Goal: Information Seeking & Learning: Learn about a topic

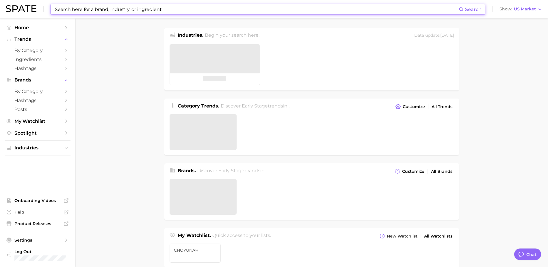
click at [147, 9] on input at bounding box center [256, 9] width 404 height 10
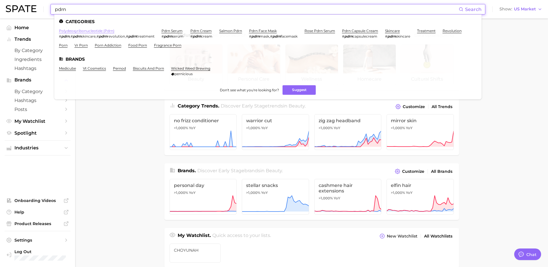
type input "pdrn"
click at [105, 30] on link "polydeoxyribonucleotide (pdrn)" at bounding box center [86, 31] width 55 height 4
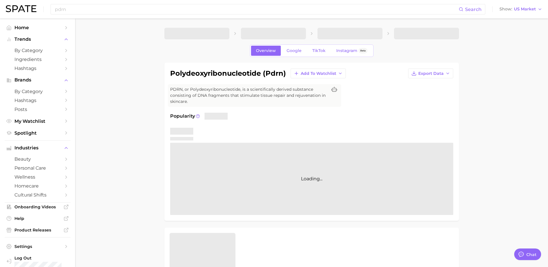
type textarea "x"
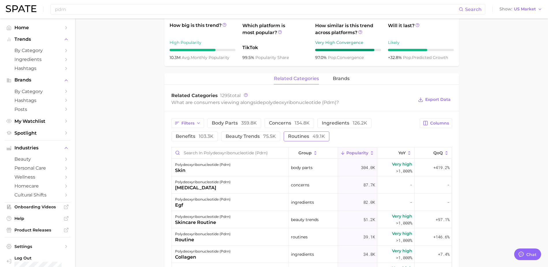
scroll to position [231, 0]
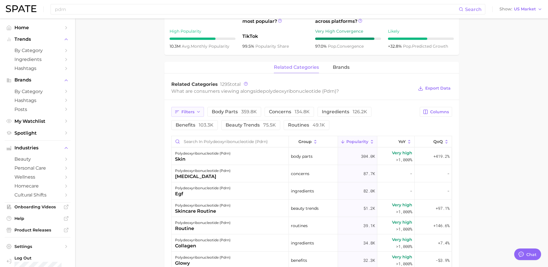
click at [191, 113] on span "Filters" at bounding box center [187, 111] width 13 height 5
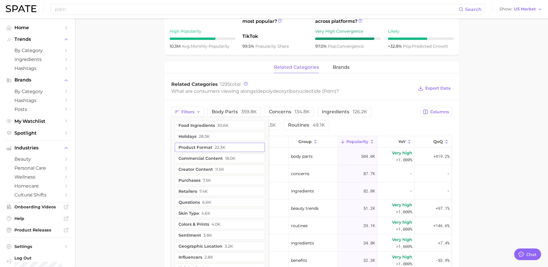
click at [215, 151] on button "product format 22.3k" at bounding box center [220, 147] width 90 height 9
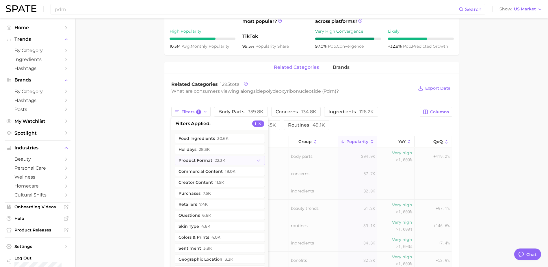
click at [491, 130] on main "1. ingredients 2. scientific products 3. polydeoxyribonucleotide (pdrn) Overvie…" at bounding box center [311, 112] width 473 height 651
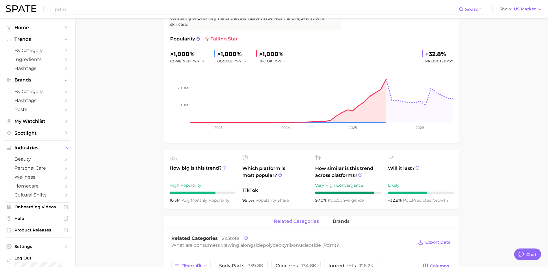
scroll to position [0, 0]
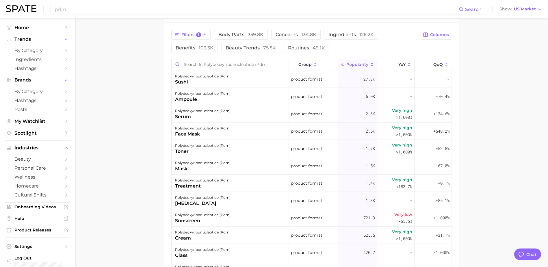
click at [477, 162] on main "1. ingredients 2. scientific products 3. polydeoxyribonucleotide (pdrn) Overvie…" at bounding box center [311, 35] width 473 height 651
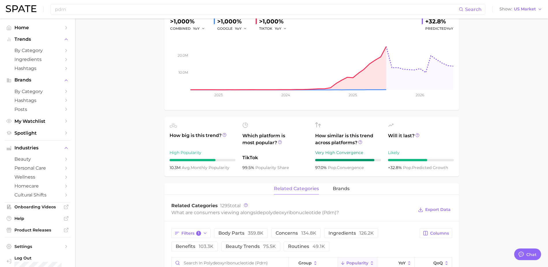
scroll to position [154, 0]
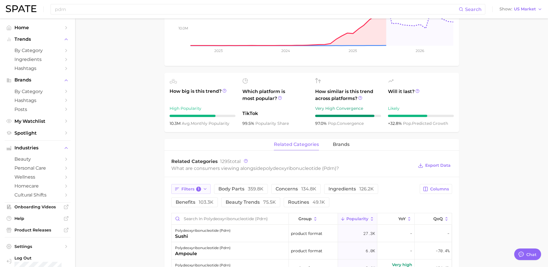
click at [196, 193] on button "Filters 1" at bounding box center [191, 189] width 40 height 10
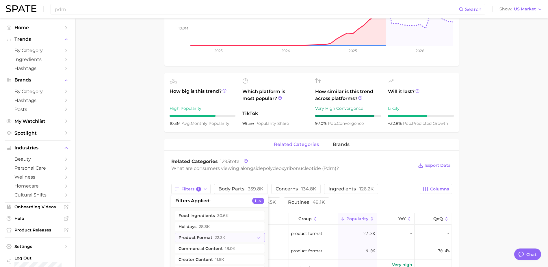
click at [216, 236] on span "22.3k" at bounding box center [220, 237] width 11 height 5
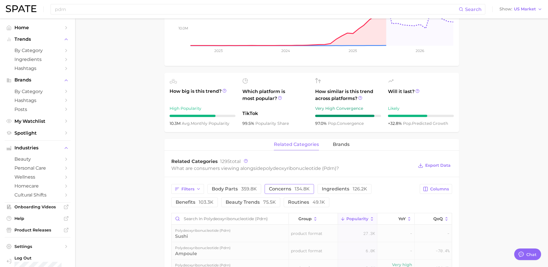
click at [286, 191] on span "concerns 134.8k" at bounding box center [289, 189] width 41 height 5
click at [152, 191] on main "1. ingredients 2. scientific products 3. polydeoxyribonucleotide (pdrn) Overvie…" at bounding box center [311, 190] width 473 height 651
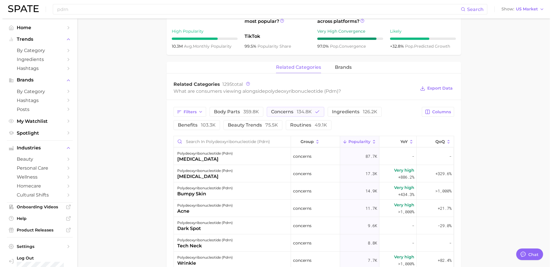
scroll to position [308, 0]
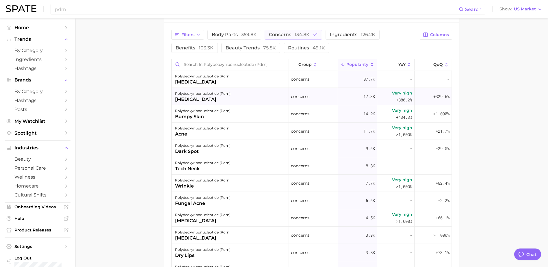
click at [218, 99] on div "[MEDICAL_DATA]" at bounding box center [202, 99] width 55 height 7
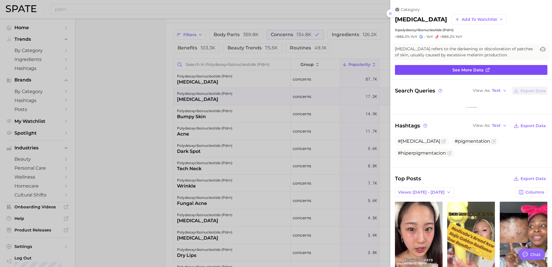
scroll to position [0, 0]
click at [496, 70] on link "See more data" at bounding box center [471, 70] width 152 height 10
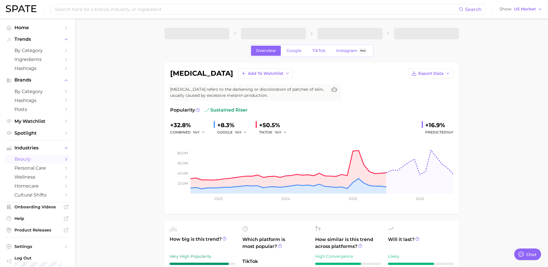
type input "pdrn"
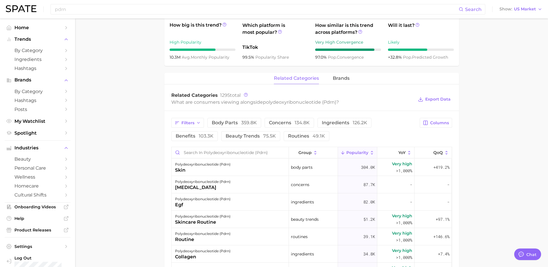
scroll to position [231, 0]
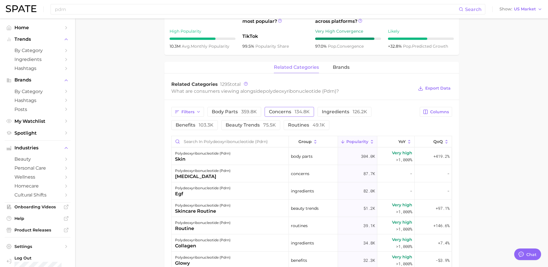
click at [279, 116] on button "concerns 134.8k" at bounding box center [288, 112] width 49 height 10
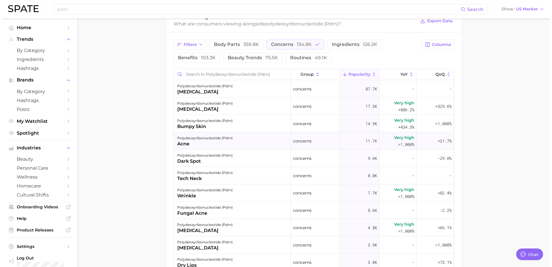
scroll to position [308, 0]
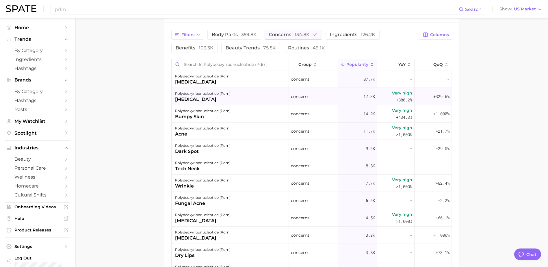
click at [232, 99] on div "polydeoxyribonucleotide (pdrn) [MEDICAL_DATA]" at bounding box center [230, 96] width 117 height 17
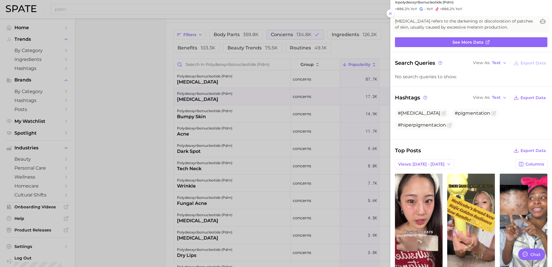
scroll to position [0, 0]
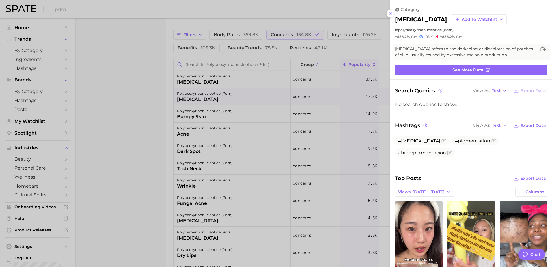
click at [351, 90] on div at bounding box center [276, 133] width 552 height 267
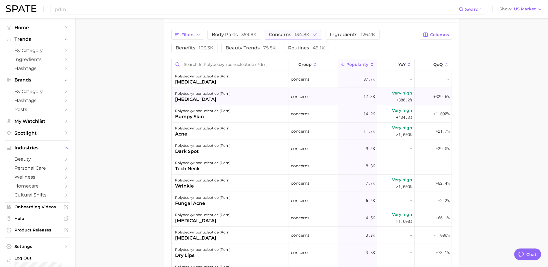
click at [248, 98] on div "polydeoxyribonucleotide (pdrn) [MEDICAL_DATA]" at bounding box center [230, 96] width 117 height 17
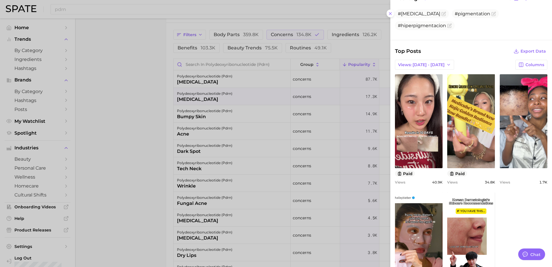
scroll to position [176, 0]
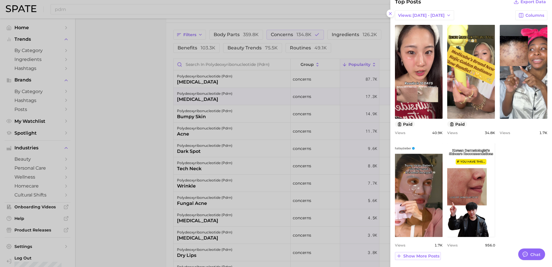
click at [426, 258] on span "Show more posts" at bounding box center [421, 256] width 36 height 5
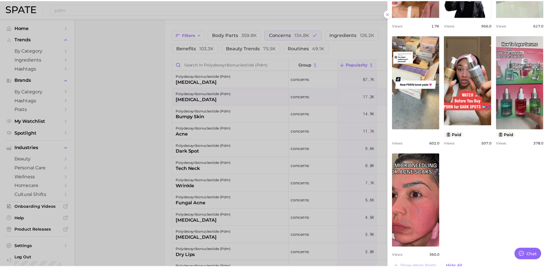
scroll to position [407, 0]
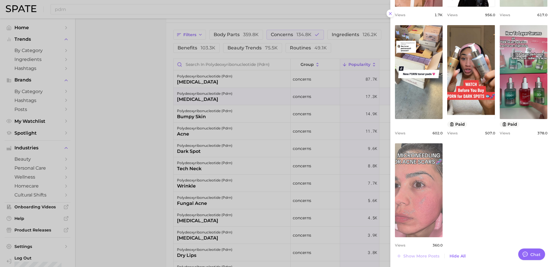
click at [424, 168] on link "view post on TikTok" at bounding box center [419, 190] width 48 height 94
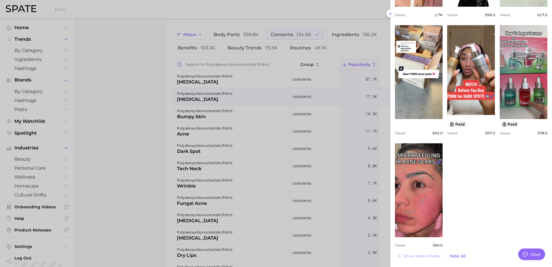
click at [327, 89] on div at bounding box center [276, 133] width 552 height 267
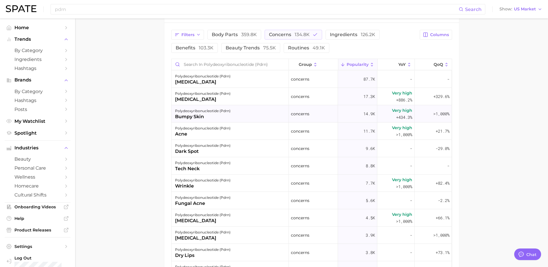
click at [233, 117] on div "polydeoxyribonucleotide (pdrn) bumpy skin" at bounding box center [230, 113] width 117 height 17
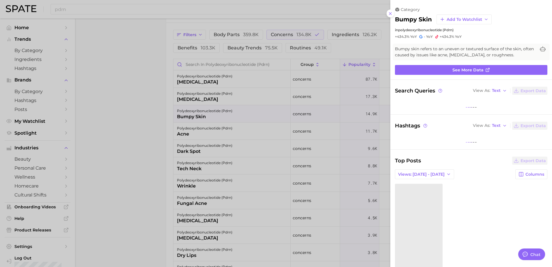
click at [318, 137] on div at bounding box center [276, 133] width 552 height 267
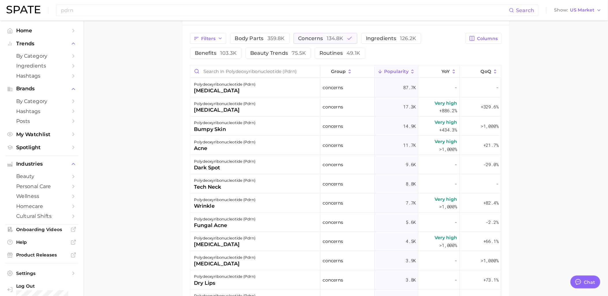
scroll to position [308, 0]
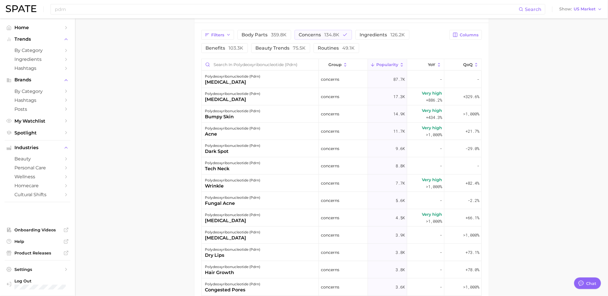
type textarea "x"
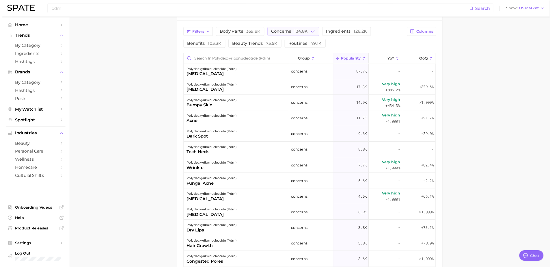
scroll to position [308, 0]
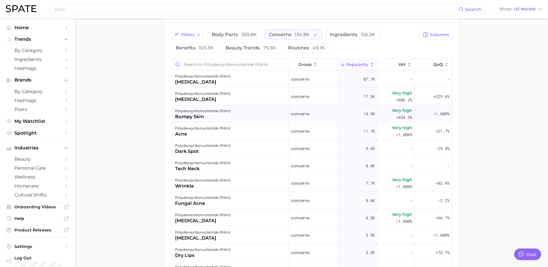
click at [226, 117] on div "bumpy skin" at bounding box center [202, 116] width 55 height 7
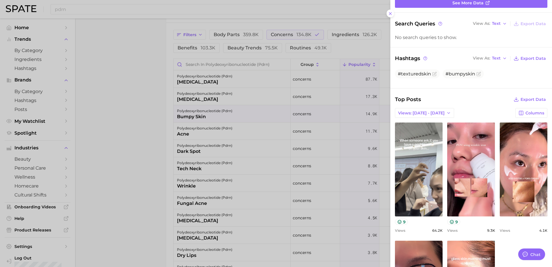
scroll to position [77, 0]
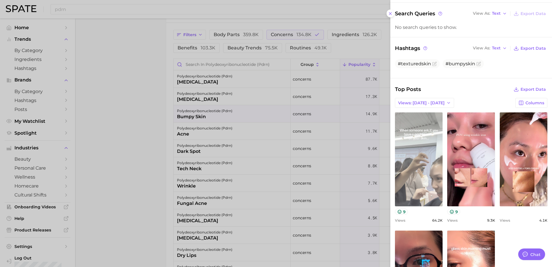
click at [426, 153] on link "view post on TikTok" at bounding box center [419, 159] width 48 height 94
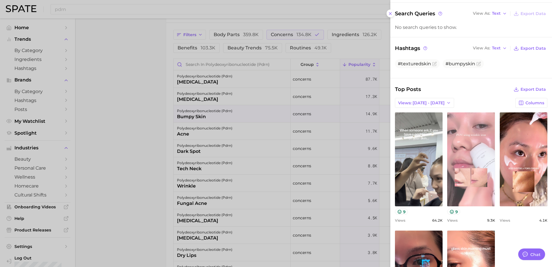
click at [476, 139] on link "view post on TikTok" at bounding box center [471, 159] width 48 height 94
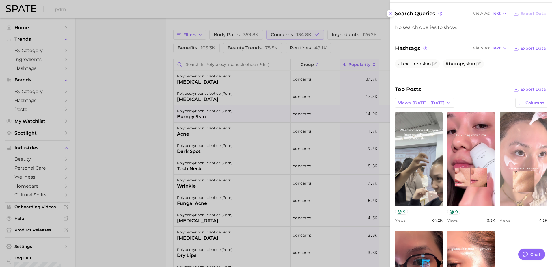
click at [508, 141] on link "view post on TikTok" at bounding box center [524, 159] width 48 height 94
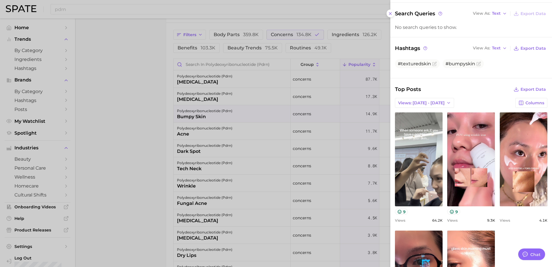
click at [247, 128] on div at bounding box center [276, 133] width 552 height 267
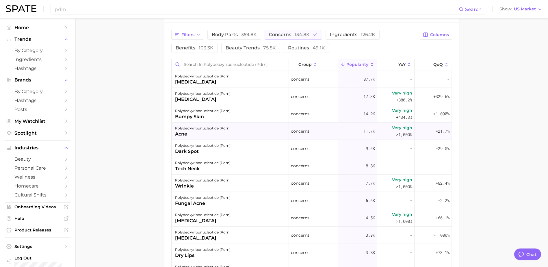
click at [246, 132] on div "polydeoxyribonucleotide (pdrn) acne" at bounding box center [230, 130] width 117 height 17
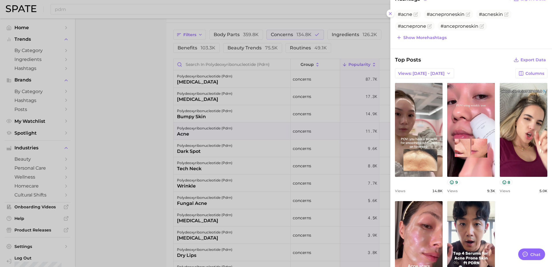
scroll to position [191, 0]
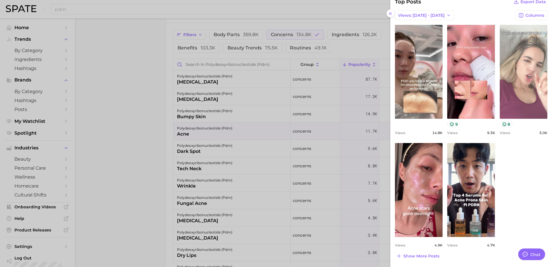
click at [524, 100] on link "view post on TikTok" at bounding box center [524, 72] width 48 height 94
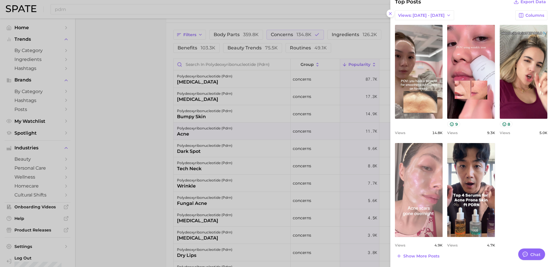
click at [427, 168] on link "view post on TikTok" at bounding box center [419, 190] width 48 height 94
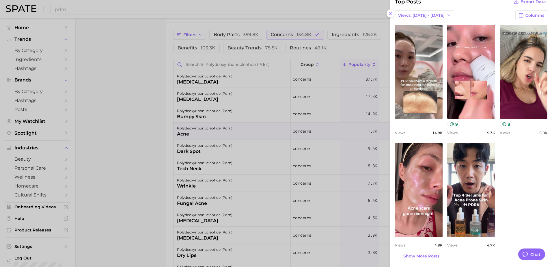
click at [209, 123] on div at bounding box center [276, 133] width 552 height 267
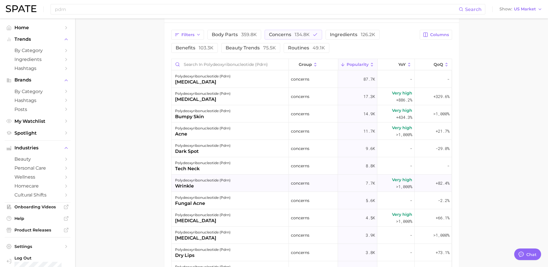
click at [249, 188] on div "polydeoxyribonucleotide (pdrn) wrinkle" at bounding box center [230, 182] width 117 height 17
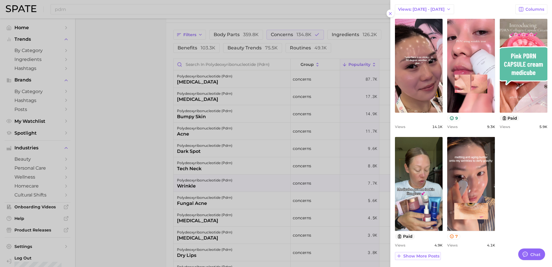
click at [429, 257] on span "Show more posts" at bounding box center [421, 256] width 36 height 5
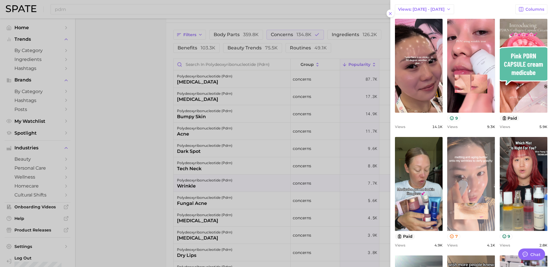
scroll to position [0, 0]
click at [467, 204] on link "view post on TikTok" at bounding box center [471, 184] width 48 height 94
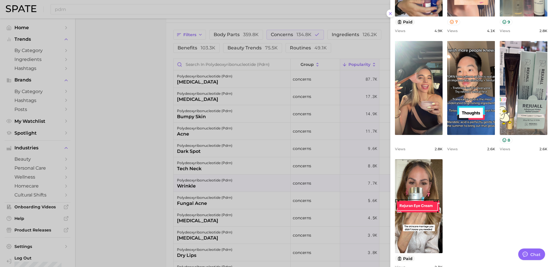
scroll to position [427, 0]
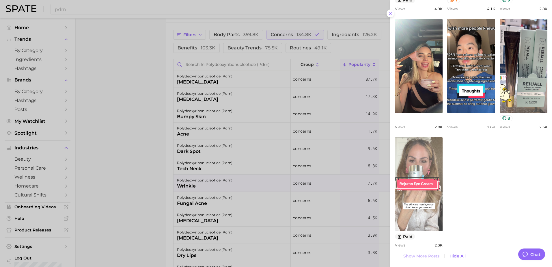
click at [430, 172] on link "view post on TikTok" at bounding box center [419, 184] width 48 height 94
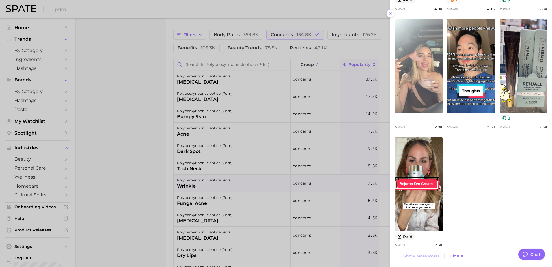
click at [421, 75] on link "view post on TikTok" at bounding box center [419, 66] width 48 height 94
